Goal: Task Accomplishment & Management: Use online tool/utility

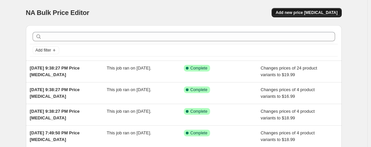
click at [312, 14] on span "Add new price change job" at bounding box center [306, 12] width 62 height 5
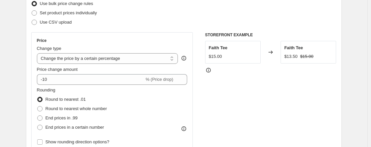
scroll to position [100, 0]
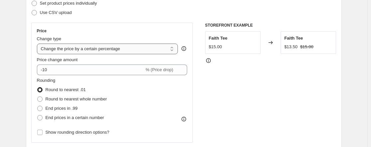
click at [83, 52] on select "Change the price to a certain amount Change the price by a certain amount Chang…" at bounding box center [107, 49] width 141 height 11
select select "to"
click at [38, 44] on select "Change the price to a certain amount Change the price by a certain amount Chang…" at bounding box center [107, 49] width 141 height 11
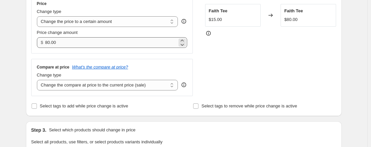
scroll to position [133, 0]
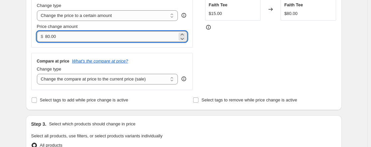
click at [72, 35] on input "80.00" at bounding box center [111, 36] width 132 height 11
type input "1"
click at [288, 43] on div "STOREFRONT EXAMPLE Faith Tee $15.00 Changed to Faith Tee $80.00" at bounding box center [270, 39] width 131 height 101
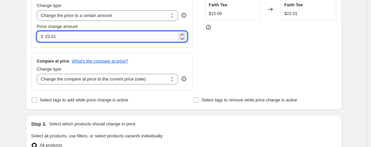
click at [98, 38] on input "22.01" at bounding box center [111, 36] width 132 height 11
type input "21.99"
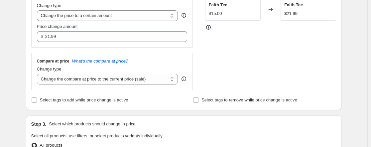
click at [50, 49] on div "Price Change type Change the price to a certain amount Change the price by a ce…" at bounding box center [112, 39] width 162 height 101
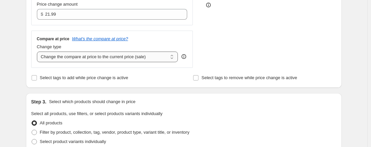
scroll to position [166, 0]
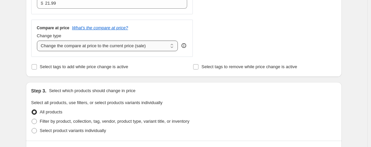
click at [73, 47] on select "Change the compare at price to the current price (sale) Change the compare at p…" at bounding box center [107, 46] width 141 height 11
select select "remove"
click at [38, 41] on select "Change the compare at price to the current price (sale) Change the compare at p…" at bounding box center [107, 46] width 141 height 11
click at [209, 89] on div "Step 3. Select which products should change in price" at bounding box center [183, 90] width 305 height 7
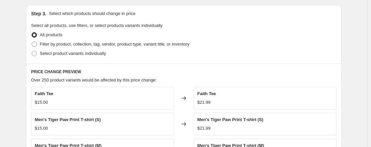
scroll to position [233, 0]
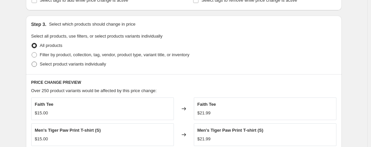
click at [53, 65] on span "Select product variants individually" at bounding box center [73, 63] width 66 height 5
click at [32, 62] on input "Select product variants individually" at bounding box center [32, 61] width 0 height 0
radio input "true"
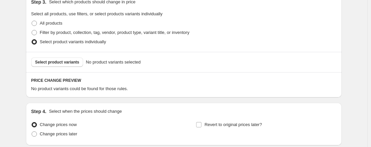
scroll to position [266, 0]
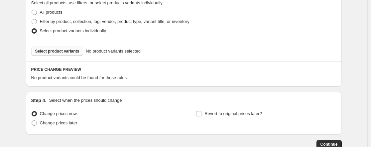
click at [54, 49] on button "Select product variants" at bounding box center [57, 51] width 52 height 9
